Goal: Information Seeking & Learning: Learn about a topic

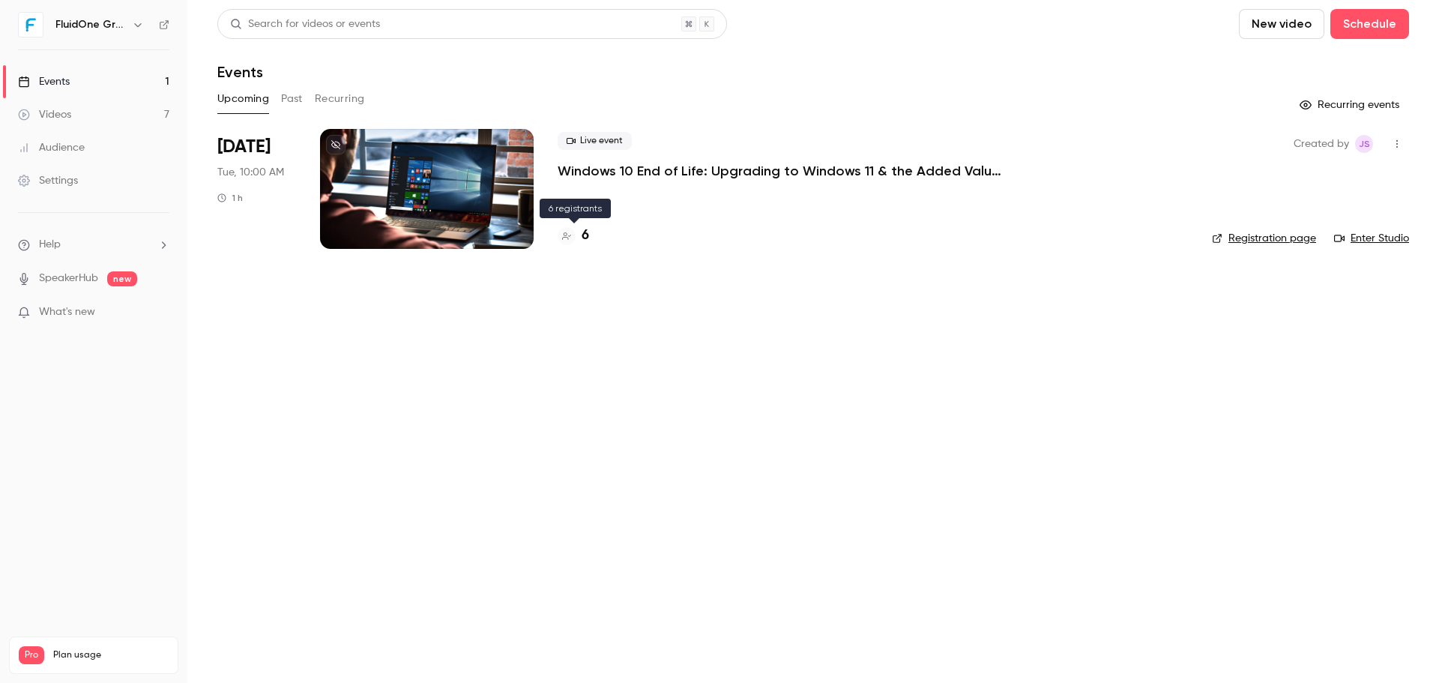
click at [585, 238] on h4 "6" at bounding box center [585, 236] width 7 height 20
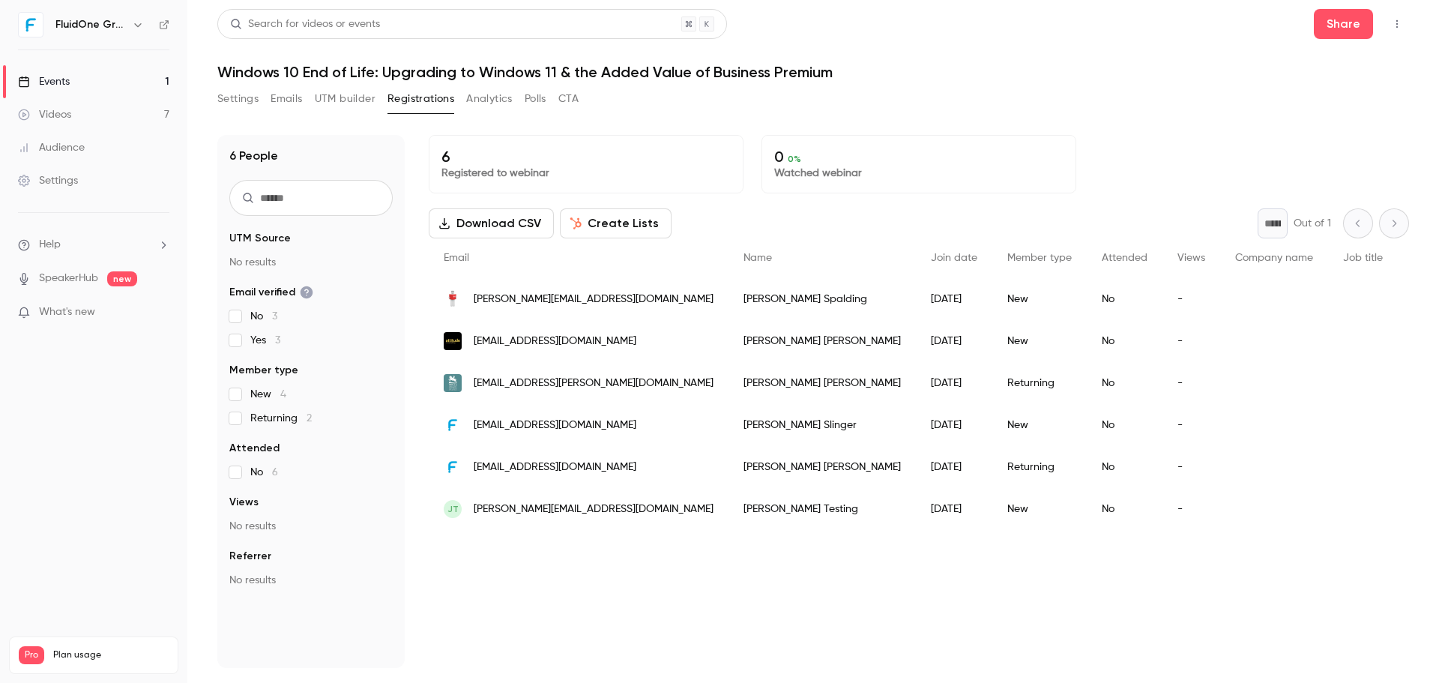
click at [1063, 82] on div "Search for videos or events Share Windows 10 End of Life: Upgrading to Windows …" at bounding box center [813, 338] width 1192 height 659
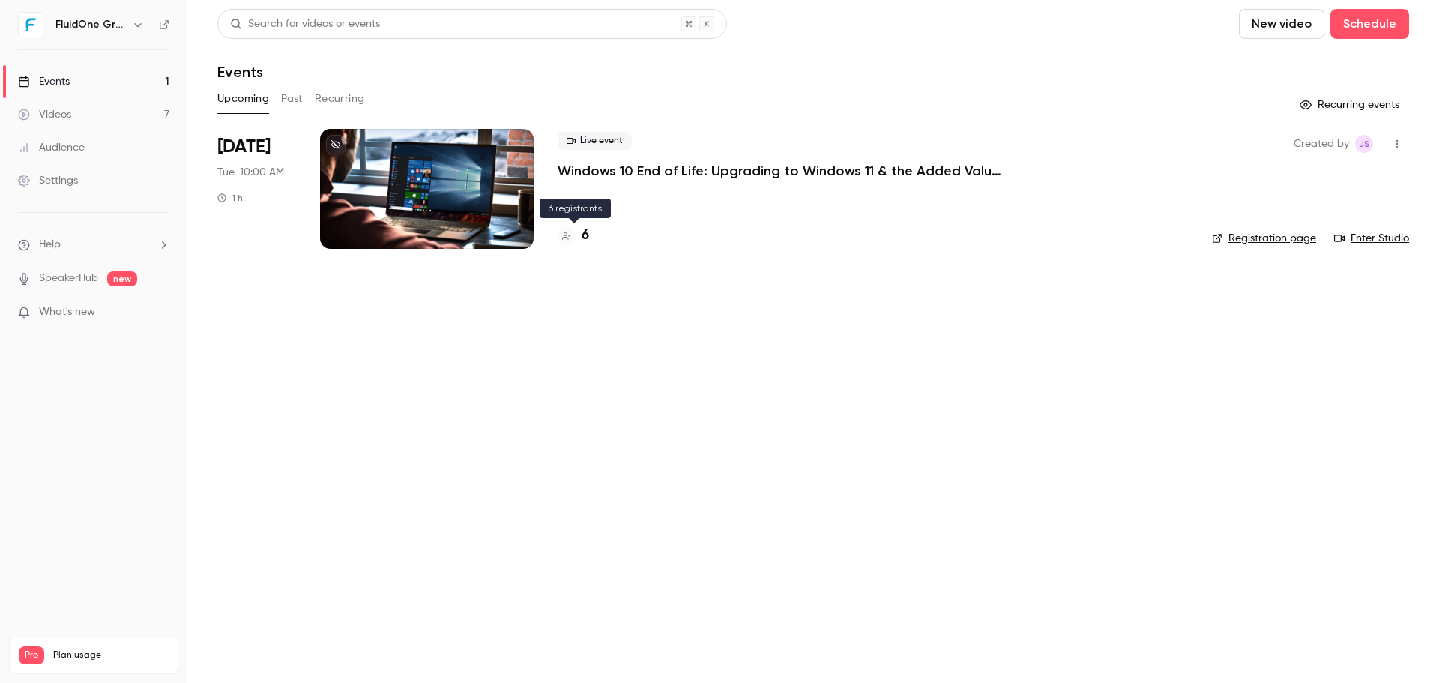
click at [582, 241] on h4 "6" at bounding box center [585, 236] width 7 height 20
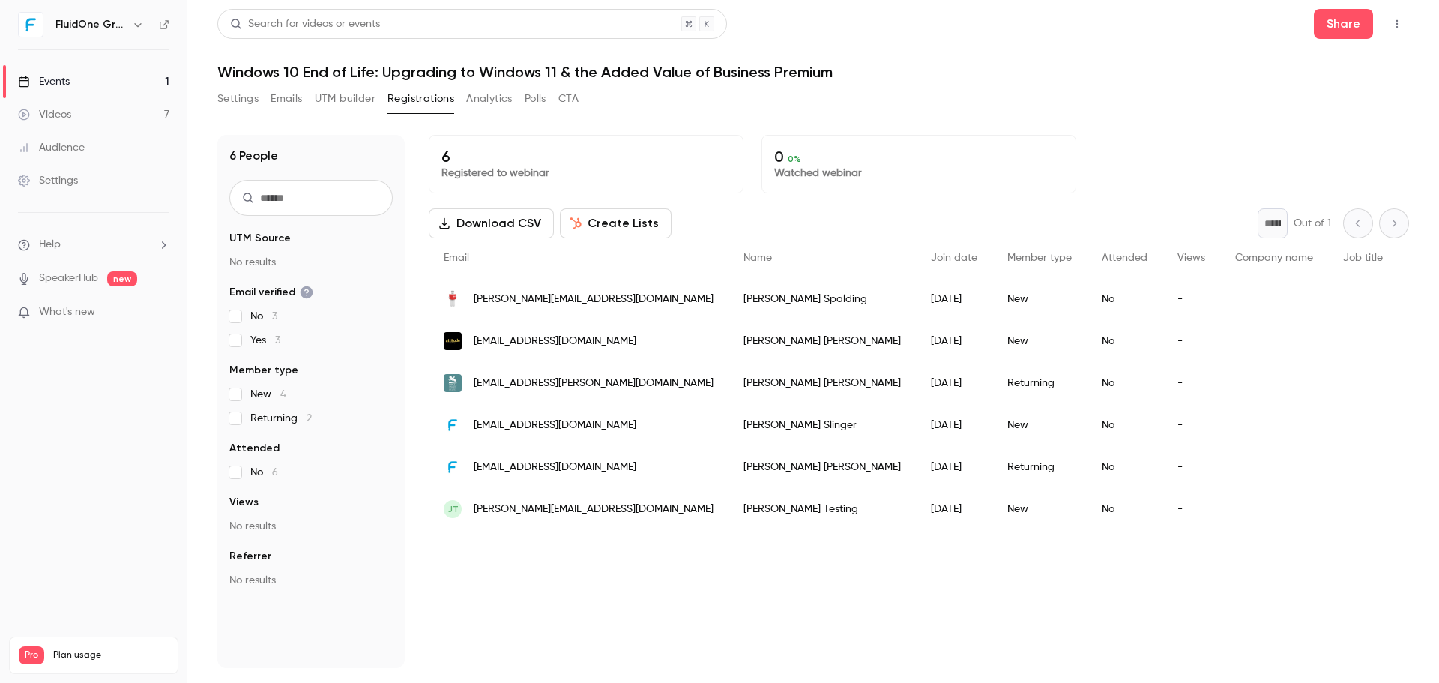
click at [1050, 73] on h1 "Windows 10 End of Life: Upgrading to Windows 11 & the Added Value of Business P…" at bounding box center [813, 72] width 1192 height 18
